Goal: Task Accomplishment & Management: Complete application form

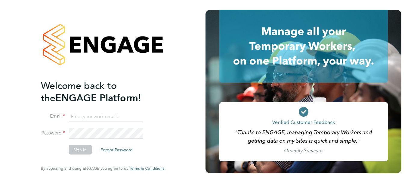
type input "helen.wright@uk.g4s.com"
click at [72, 150] on button "Sign In" at bounding box center [80, 150] width 23 height 10
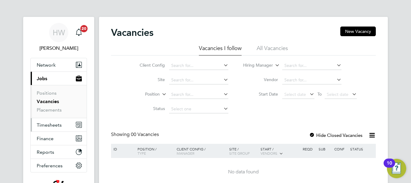
click at [50, 124] on span "Timesheets" at bounding box center [49, 125] width 25 height 6
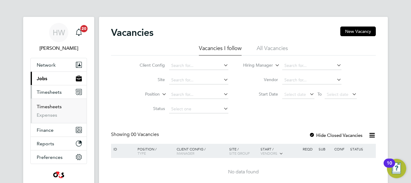
click at [51, 105] on link "Timesheets" at bounding box center [49, 107] width 25 height 6
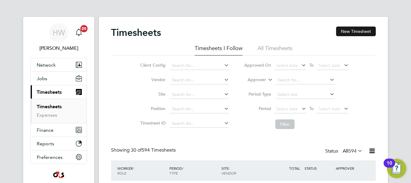
click at [347, 29] on button "New Timesheet" at bounding box center [356, 31] width 40 height 10
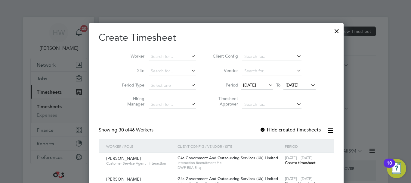
click at [286, 163] on span "Create timesheet" at bounding box center [300, 162] width 31 height 5
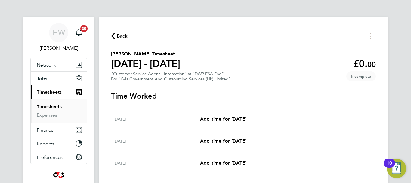
click at [394, 78] on div "HW [PERSON_NAME] Notifications 20 Applications: Network Sites Workers Jobs Posi…" at bounding box center [205, 157] width 411 height 315
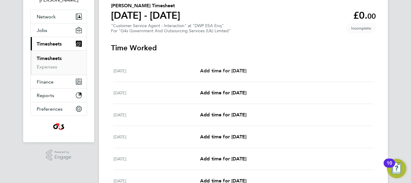
click at [220, 73] on span "Add time for [DATE]" at bounding box center [223, 71] width 46 height 6
select select "30"
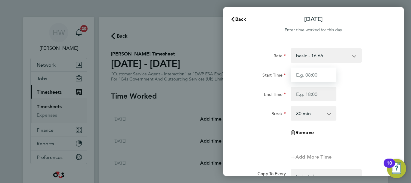
click at [302, 72] on input "Start Time" at bounding box center [314, 74] width 46 height 14
type input "09:00"
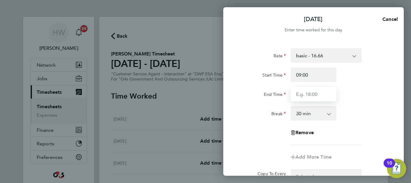
click at [302, 94] on input "End Time" at bounding box center [314, 94] width 46 height 14
type input "17:00"
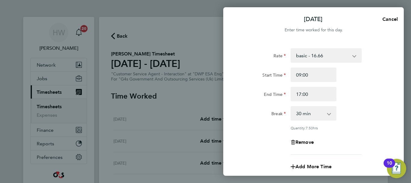
click at [360, 99] on div "End Time 17:00" at bounding box center [314, 94] width 152 height 14
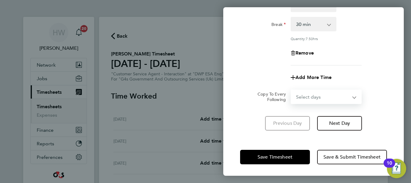
click at [329, 98] on select "Select days Day Weekday (Mon-Fri) Weekend (Sat-Sun) [DATE] [DATE] [DATE] [DATE]…" at bounding box center [322, 96] width 63 height 13
select select "WEEKDAY"
click at [291, 90] on select "Select days Day Weekday (Mon-Fri) Weekend (Sat-Sun) [DATE] [DATE] [DATE] [DATE]…" at bounding box center [322, 96] width 63 height 13
select select "[DATE]"
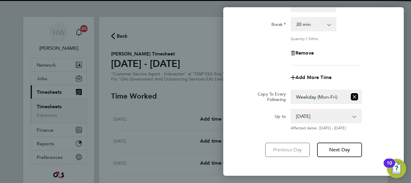
click at [369, 65] on app-timesheet-line-form-group "Rate basic - 16.66 x2 - 32.79 System Issue Paid - 16.66 Sick Bank Holiday x1.5 …" at bounding box center [313, 21] width 147 height 125
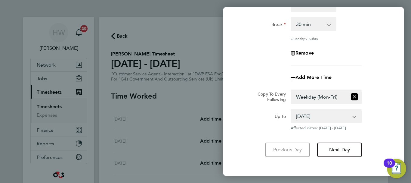
click at [386, 82] on div "Add More Time" at bounding box center [314, 77] width 152 height 14
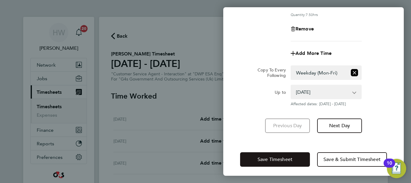
click at [290, 158] on span "Save Timesheet" at bounding box center [275, 159] width 35 height 6
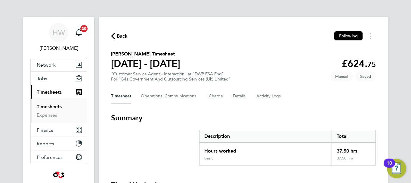
click at [279, 62] on section "[PERSON_NAME] Timesheet [DATE] - [DATE] £624. 75 "Customer Service Agent - Inte…" at bounding box center [243, 65] width 265 height 31
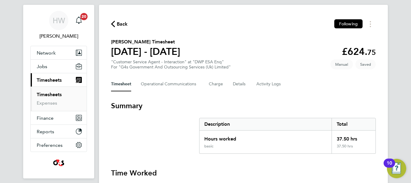
click at [55, 95] on link "Timesheets" at bounding box center [49, 94] width 25 height 6
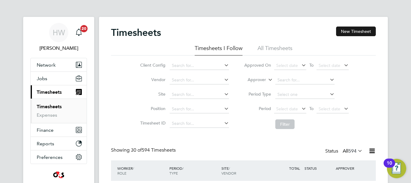
click at [349, 29] on button "New Timesheet" at bounding box center [356, 31] width 40 height 10
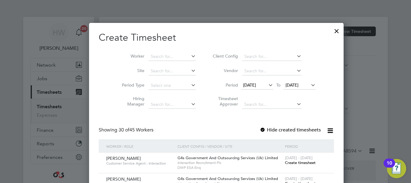
click at [285, 163] on span "Create timesheet" at bounding box center [300, 162] width 31 height 5
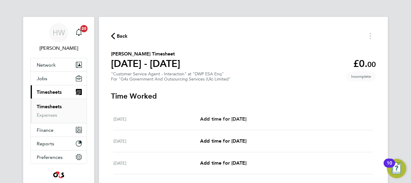
click at [244, 116] on span "Add time for [DATE]" at bounding box center [223, 119] width 46 height 6
select select "30"
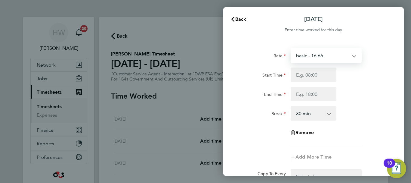
click at [305, 59] on select "basic - 16.66 Bank Holiday x2 - 32.79 x1.5 - 24.73 Sick System Issue Paid - 16.…" at bounding box center [322, 55] width 63 height 13
select select "30"
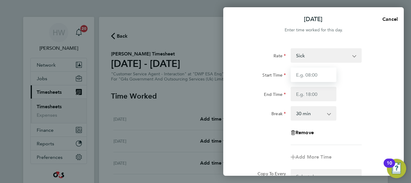
click at [301, 79] on input "Start Time" at bounding box center [314, 74] width 46 height 14
type input "09:00"
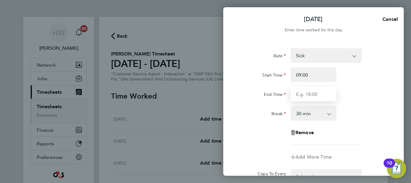
click at [301, 93] on input "End Time" at bounding box center [314, 94] width 46 height 14
type input "17:00"
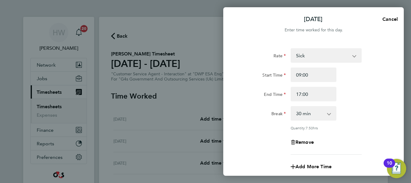
click at [361, 103] on div "Rate Sick Bank Holiday x2 - 32.79 x1.5 - 24.73 basic - 16.66 System Issue Paid …" at bounding box center [313, 101] width 147 height 106
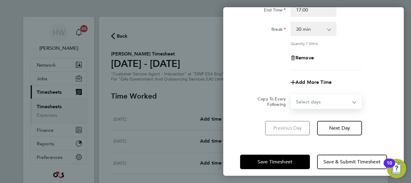
click at [330, 101] on select "Select days Day Weekday (Mon-Fri) Weekend (Sat-Sun) [DATE] [DATE] [DATE] [DATE]…" at bounding box center [322, 101] width 63 height 13
select select "WEEKDAY"
click at [291, 95] on select "Select days Day Weekday (Mon-Fri) Weekend (Sat-Sun) [DATE] [DATE] [DATE] [DATE]…" at bounding box center [322, 101] width 63 height 13
select select "[DATE]"
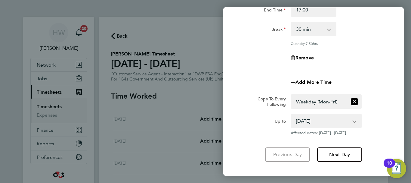
click at [381, 67] on div "Rate Sick Bank Holiday x2 - 32.79 x1.5 - 24.73 basic - 16.66 System Issue Paid …" at bounding box center [313, 17] width 147 height 106
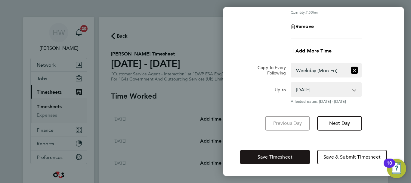
click at [280, 158] on span "Save Timesheet" at bounding box center [275, 157] width 35 height 6
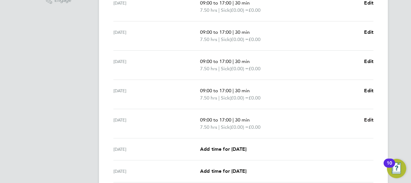
click at [371, 119] on span "Edit" at bounding box center [368, 120] width 9 height 6
select select "30"
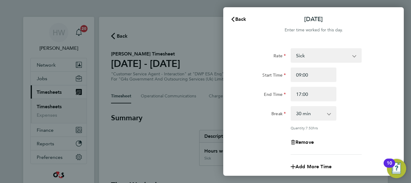
click at [356, 55] on app-icon-cross-button at bounding box center [357, 55] width 7 height 13
click at [353, 57] on select "Sick Bank Holiday x2 - 32.79 x1.5 - 24.73 basic - 16.66 System Issue Paid - 16.…" at bounding box center [322, 55] width 63 height 13
select select "30"
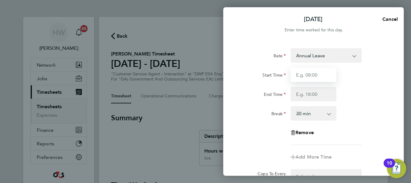
click at [304, 78] on input "Start Time" at bounding box center [314, 74] width 46 height 14
type input "09:00"
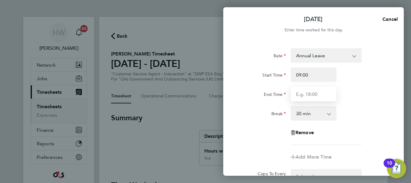
click at [301, 95] on input "End Time" at bounding box center [314, 94] width 46 height 14
type input "17:00"
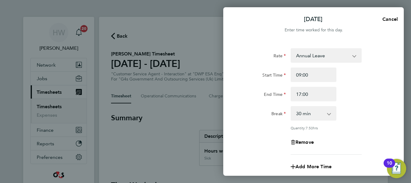
click at [369, 96] on div "End Time 17:00" at bounding box center [314, 94] width 152 height 14
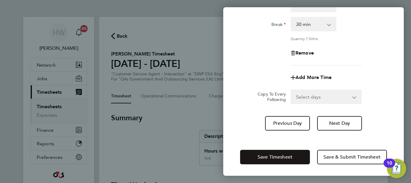
click at [271, 156] on span "Save Timesheet" at bounding box center [275, 157] width 35 height 6
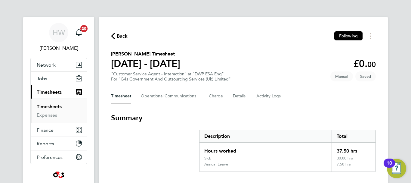
click at [256, 36] on div "Back Following" at bounding box center [243, 35] width 265 height 9
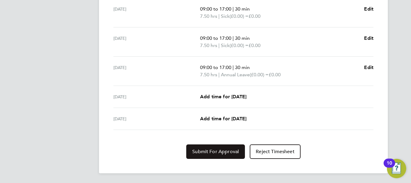
click at [200, 151] on span "Submit For Approval" at bounding box center [215, 151] width 47 height 6
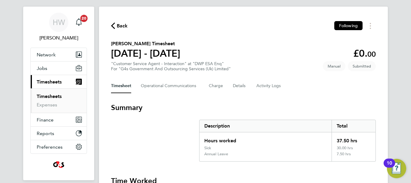
click at [50, 94] on link "Timesheets" at bounding box center [49, 96] width 25 height 6
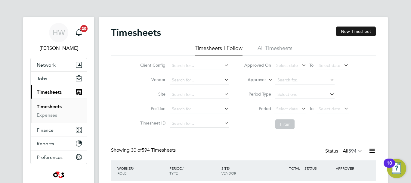
click at [365, 33] on button "New Timesheet" at bounding box center [356, 31] width 40 height 10
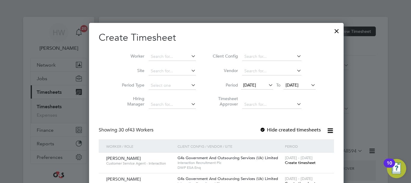
click at [285, 161] on span "Create timesheet" at bounding box center [300, 162] width 31 height 5
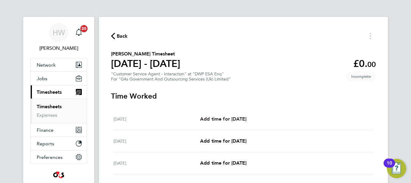
click at [245, 119] on span "Add time for [DATE]" at bounding box center [223, 119] width 46 height 6
select select "30"
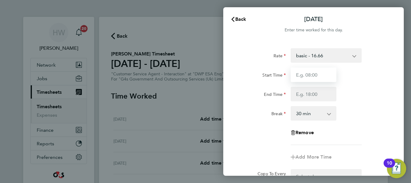
click at [304, 72] on input "Start Time" at bounding box center [314, 74] width 46 height 14
type input "09:00"
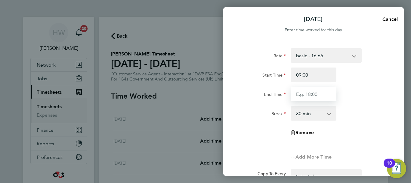
click at [303, 96] on input "End Time" at bounding box center [314, 94] width 46 height 14
type input "17:00"
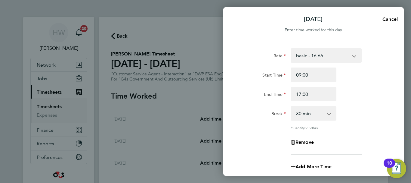
click at [361, 107] on div "Break 0 min 15 min 30 min 45 min 60 min 75 min 90 min" at bounding box center [314, 113] width 152 height 14
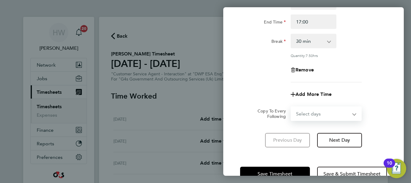
click at [354, 114] on select "Select days Day Weekday (Mon-Fri) Weekend (Sat-Sun) [DATE] [DATE] [DATE] [DATE]…" at bounding box center [322, 113] width 63 height 13
select select "WEEKDAY"
click at [291, 107] on select "Select days Day Weekday (Mon-Fri) Weekend (Sat-Sun) [DATE] [DATE] [DATE] [DATE]…" at bounding box center [322, 113] width 63 height 13
select select "[DATE]"
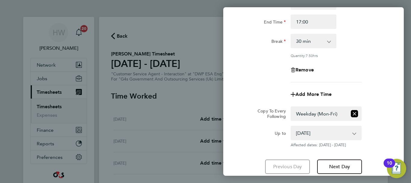
click at [371, 76] on div "Remove" at bounding box center [314, 70] width 152 height 14
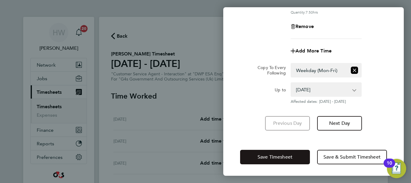
click at [289, 156] on span "Save Timesheet" at bounding box center [275, 157] width 35 height 6
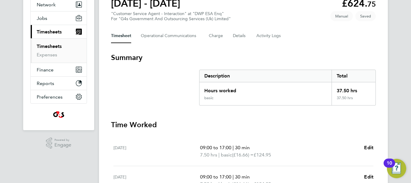
click at [48, 45] on link "Timesheets" at bounding box center [49, 46] width 25 height 6
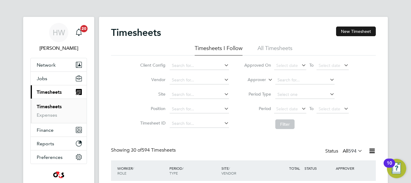
click at [351, 35] on button "New Timesheet" at bounding box center [356, 31] width 40 height 10
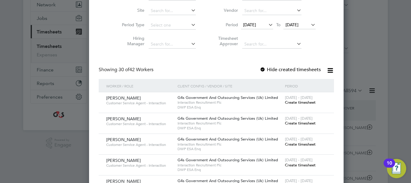
click at [285, 125] on span "Create timesheet" at bounding box center [300, 122] width 31 height 5
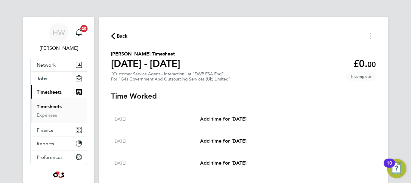
click at [244, 115] on link "Add time for [DATE]" at bounding box center [223, 118] width 46 height 7
select select "30"
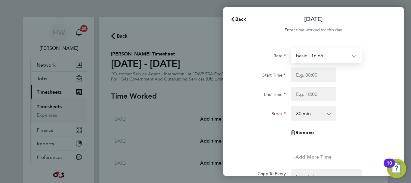
click at [317, 57] on select "basic - 16.66 Bank Holiday System Issue Not Paid System Issue Paid - 16.66 Annu…" at bounding box center [322, 55] width 63 height 13
click at [377, 75] on div "Start Time" at bounding box center [314, 74] width 152 height 14
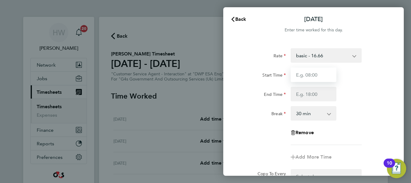
click at [309, 75] on input "Start Time" at bounding box center [314, 74] width 46 height 14
type input "09:00"
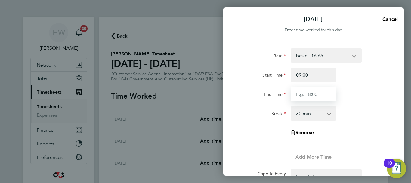
click at [305, 99] on input "End Time" at bounding box center [314, 94] width 46 height 14
type input "17:00"
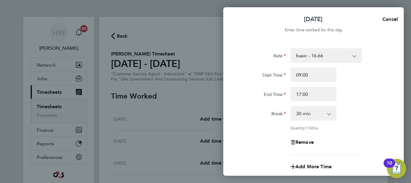
click at [361, 101] on div "End Time 17:00" at bounding box center [314, 94] width 152 height 14
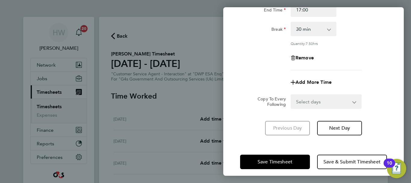
click at [338, 102] on select "Select days Day Weekday (Mon-Fri) Weekend (Sat-Sun) [DATE] [DATE] [DATE] [DATE]…" at bounding box center [322, 101] width 63 height 13
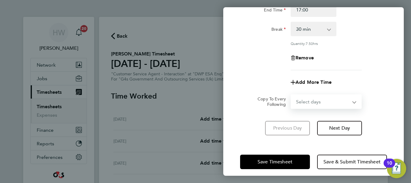
select select "WEEKDAY"
click at [291, 95] on select "Select days Day Weekday (Mon-Fri) Weekend (Sat-Sun) [DATE] [DATE] [DATE] [DATE]…" at bounding box center [322, 101] width 63 height 13
select select "[DATE]"
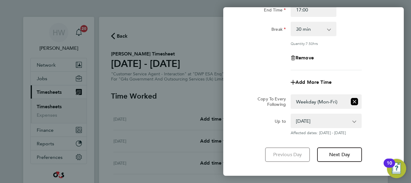
click at [379, 118] on div "Up to [DATE] [DATE] [DATE] [DATE] [DATE] [DATE] Affected dates: [DATE] - [DATE]" at bounding box center [314, 124] width 152 height 22
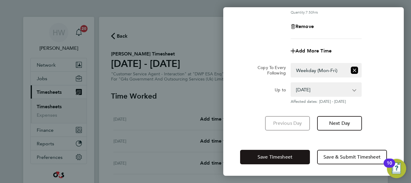
click at [282, 154] on span "Save Timesheet" at bounding box center [275, 157] width 35 height 6
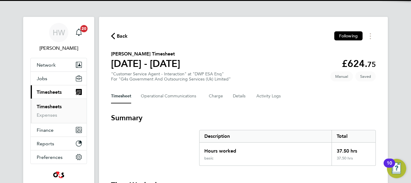
click at [186, 36] on div "Back Following" at bounding box center [243, 35] width 265 height 9
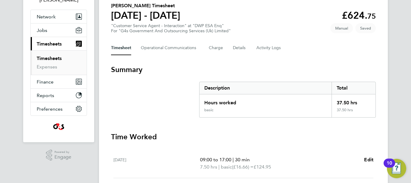
click at [50, 59] on link "Timesheets" at bounding box center [49, 58] width 25 height 6
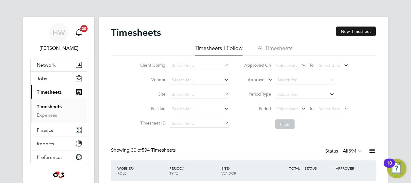
click at [359, 32] on button "New Timesheet" at bounding box center [356, 31] width 40 height 10
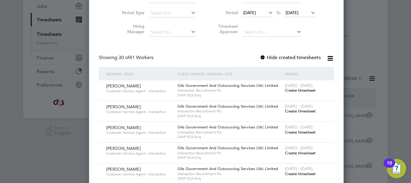
click at [285, 113] on span "Create timesheet" at bounding box center [300, 110] width 31 height 5
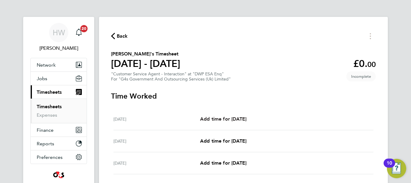
click at [224, 118] on span "Add time for [DATE]" at bounding box center [223, 119] width 46 height 6
select select "30"
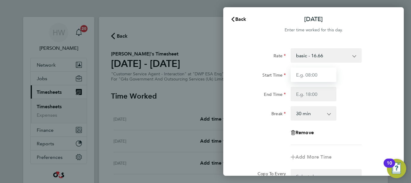
click at [304, 73] on input "Start Time" at bounding box center [314, 74] width 46 height 14
type input "09:00"
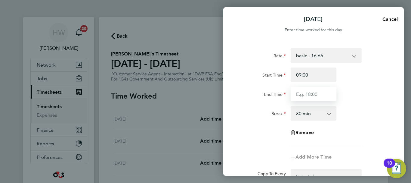
click at [302, 96] on input "End Time" at bounding box center [314, 94] width 46 height 14
type input "17:00"
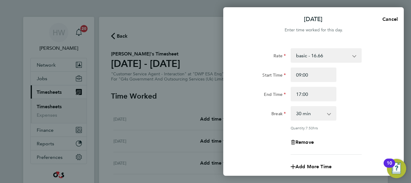
click at [352, 99] on div "End Time 17:00" at bounding box center [314, 94] width 152 height 14
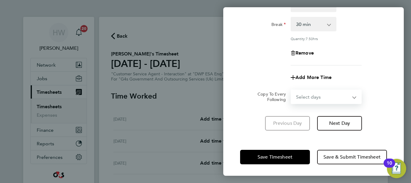
click at [323, 95] on select "Select days Day Weekday (Mon-Fri) Weekend (Sat-Sun) [DATE] [DATE] [DATE] [DATE]…" at bounding box center [322, 96] width 63 height 13
select select "WEEKDAY"
click at [291, 90] on select "Select days Day Weekday (Mon-Fri) Weekend (Sat-Sun) [DATE] [DATE] [DATE] [DATE]…" at bounding box center [322, 96] width 63 height 13
select select "[DATE]"
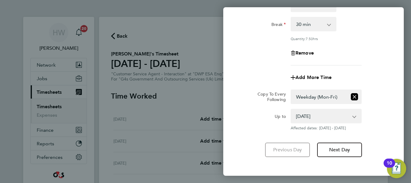
click at [407, 118] on div "[DATE] Cancel Enter time worked for this day. Rate basic - 16.66 Bank Holiday x…" at bounding box center [205, 91] width 411 height 183
click at [388, 116] on div "Up to [DATE] [DATE] [DATE] [DATE] [DATE] [DATE] Affected dates: [DATE] - [DATE]" at bounding box center [314, 120] width 152 height 22
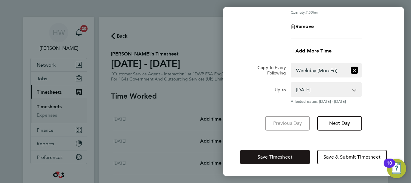
click at [297, 156] on button "Save Timesheet" at bounding box center [275, 157] width 70 height 14
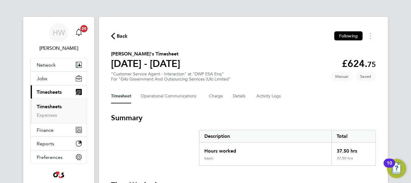
click at [252, 32] on div "Back Following" at bounding box center [243, 35] width 265 height 9
click at [57, 105] on link "Timesheets" at bounding box center [49, 107] width 25 height 6
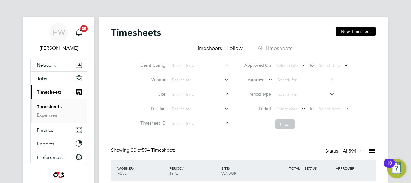
click at [359, 29] on button "New Timesheet" at bounding box center [356, 31] width 40 height 10
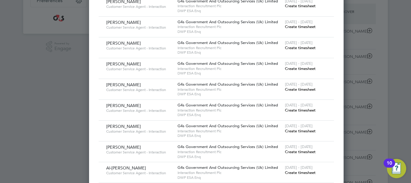
click at [289, 29] on span "Create timesheet" at bounding box center [300, 26] width 31 height 5
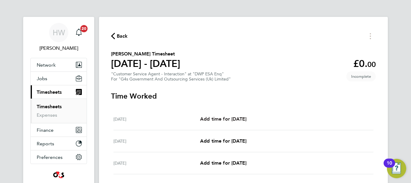
click at [235, 115] on link "Add time for [DATE]" at bounding box center [223, 118] width 46 height 7
select select "30"
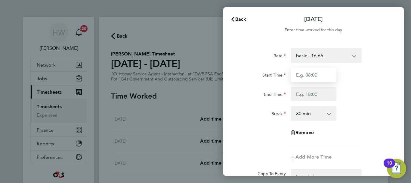
click at [300, 73] on input "Start Time" at bounding box center [314, 74] width 46 height 14
type input "09:00"
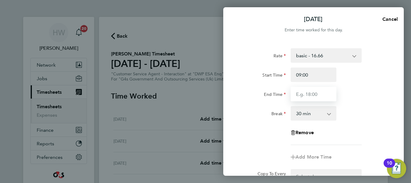
click at [303, 93] on input "End Time" at bounding box center [314, 94] width 46 height 14
type input "17:00"
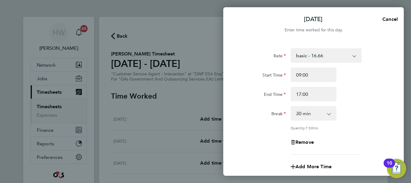
click at [364, 95] on div "End Time 17:00" at bounding box center [314, 94] width 152 height 14
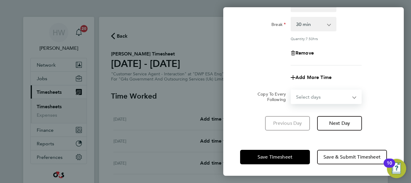
click at [345, 96] on select "Select days Day Weekday (Mon-Fri) Weekend (Sat-Sun) [DATE] [DATE] [DATE] [DATE]…" at bounding box center [322, 96] width 63 height 13
select select "WEEKDAY"
click at [291, 90] on select "Select days Day Weekday (Mon-Fri) Weekend (Sat-Sun) [DATE] [DATE] [DATE] [DATE]…" at bounding box center [322, 96] width 63 height 13
select select "[DATE]"
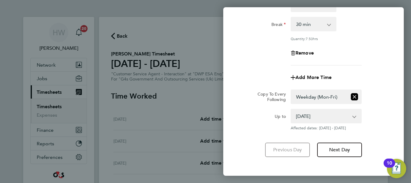
click at [383, 70] on div "Add More Time" at bounding box center [314, 77] width 152 height 14
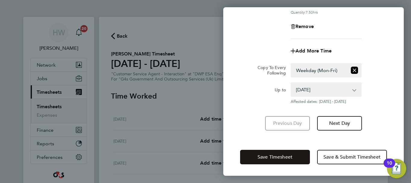
click at [292, 153] on button "Save Timesheet" at bounding box center [275, 157] width 70 height 14
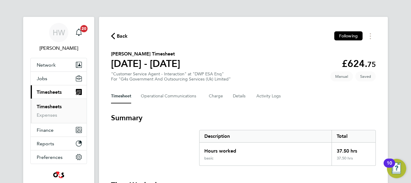
click at [52, 109] on link "Timesheets" at bounding box center [49, 107] width 25 height 6
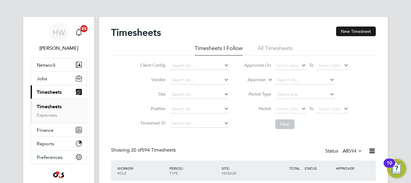
click at [347, 31] on button "New Timesheet" at bounding box center [356, 31] width 40 height 10
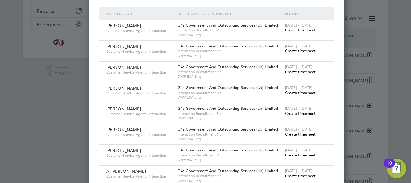
click at [285, 53] on span "Create timesheet" at bounding box center [300, 50] width 31 height 5
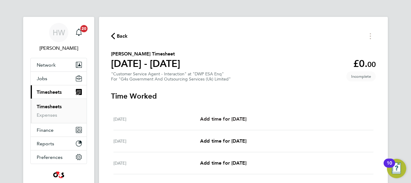
click at [243, 117] on span "Add time for [DATE]" at bounding box center [223, 119] width 46 height 6
select select "30"
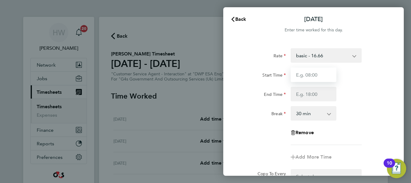
click at [313, 74] on input "Start Time" at bounding box center [314, 74] width 46 height 14
type input "09:00"
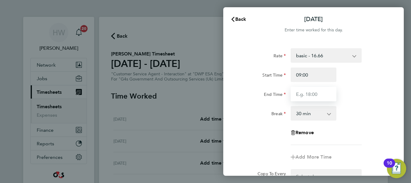
click at [309, 90] on input "End Time" at bounding box center [314, 94] width 46 height 14
type input "17:00"
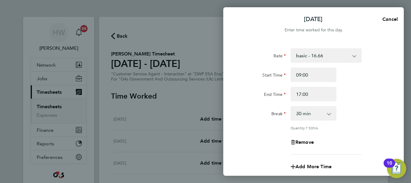
click at [367, 94] on div "End Time 17:00" at bounding box center [314, 94] width 152 height 14
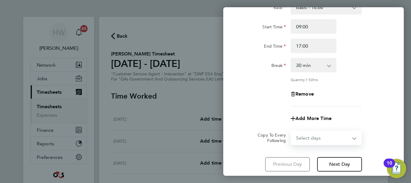
click at [341, 137] on select "Select days Day Weekday (Mon-Fri) Weekend (Sat-Sun) [DATE] [DATE] [DATE] [DATE]…" at bounding box center [322, 137] width 63 height 13
select select "WEEKDAY"
click at [291, 131] on select "Select days Day Weekday (Mon-Fri) Weekend (Sat-Sun) [DATE] [DATE] [DATE] [DATE]…" at bounding box center [322, 137] width 63 height 13
select select "[DATE]"
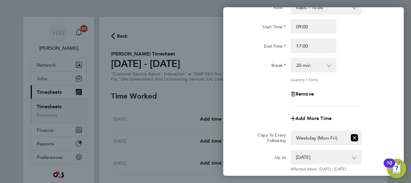
click at [373, 82] on div "Rate basic - 16.66 Sick x2 - 32.79 Bank Holiday Annual Leave x1.5 - 24.73 Syste…" at bounding box center [313, 53] width 147 height 106
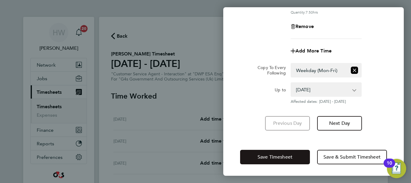
click at [296, 158] on button "Save Timesheet" at bounding box center [275, 157] width 70 height 14
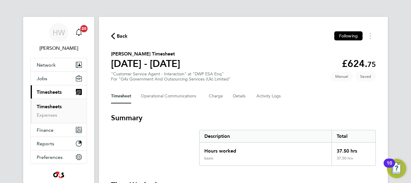
click at [44, 106] on link "Timesheets" at bounding box center [49, 107] width 25 height 6
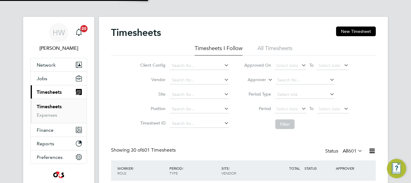
scroll to position [20, 52]
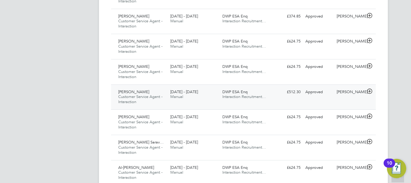
click at [370, 91] on icon at bounding box center [370, 91] width 8 height 5
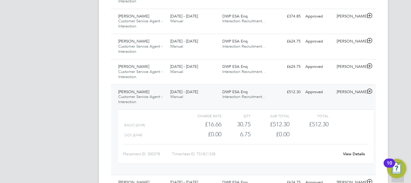
click at [351, 154] on link "View Details" at bounding box center [354, 153] width 22 height 5
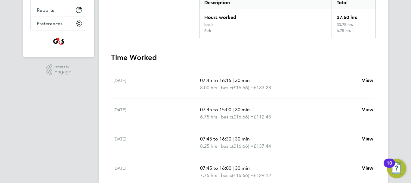
scroll to position [156, 0]
